Goal: Check status

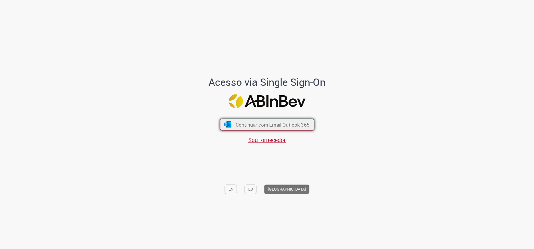
click at [296, 123] on span "Continuar com Email Outlook 365" at bounding box center [272, 124] width 74 height 6
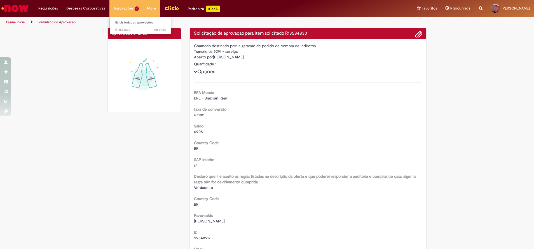
click at [119, 11] on li "Aprovações 1 Exibir todas as aprovações 17m atrás 17 minutos atrás R13584830" at bounding box center [126, 8] width 34 height 17
click at [137, 29] on span "17m atrás 17 minutos atrás R13584830" at bounding box center [140, 30] width 50 height 4
